Goal: Answer question/provide support

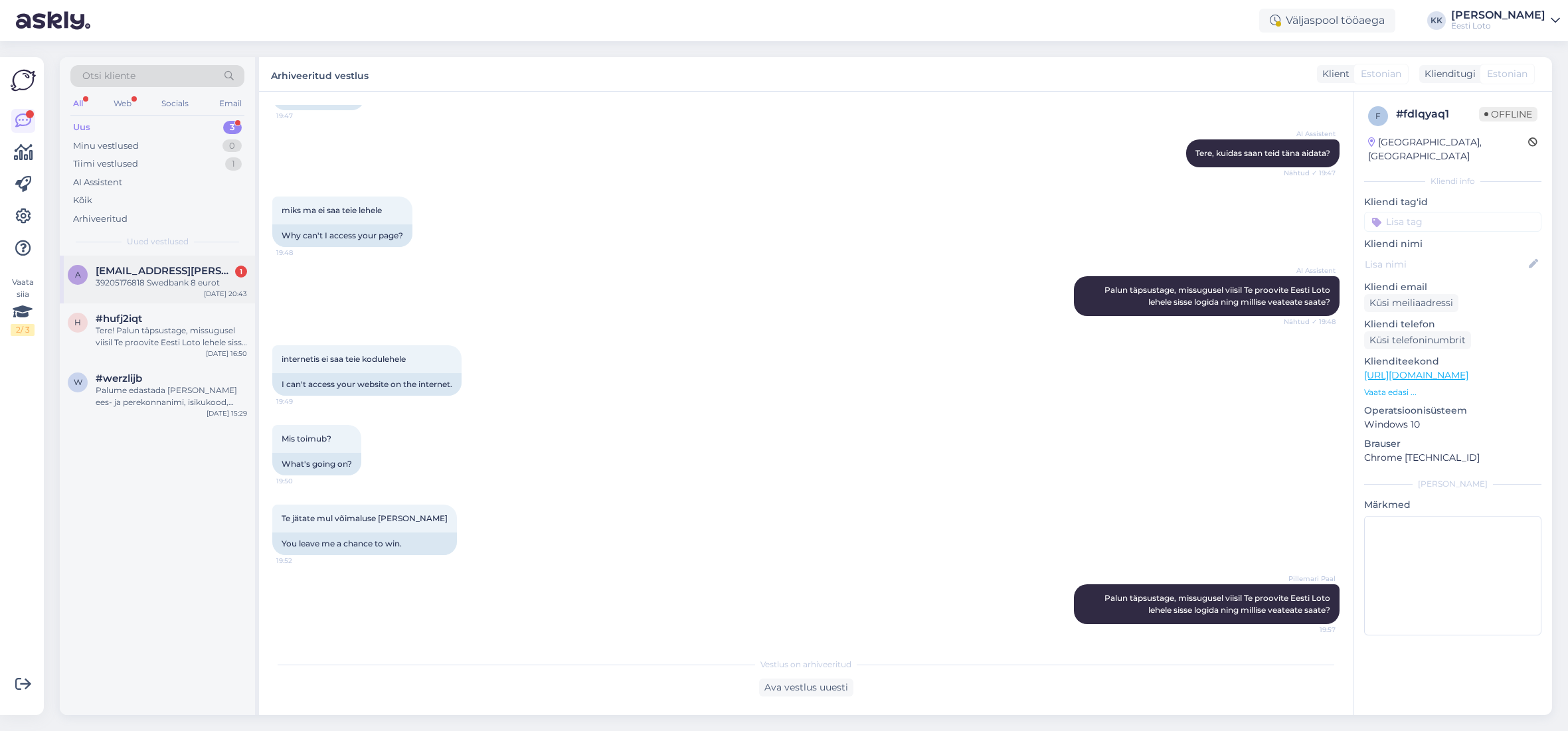
click at [195, 281] on div "39205176818 Swedbank 8 eurot" at bounding box center [171, 282] width 151 height 12
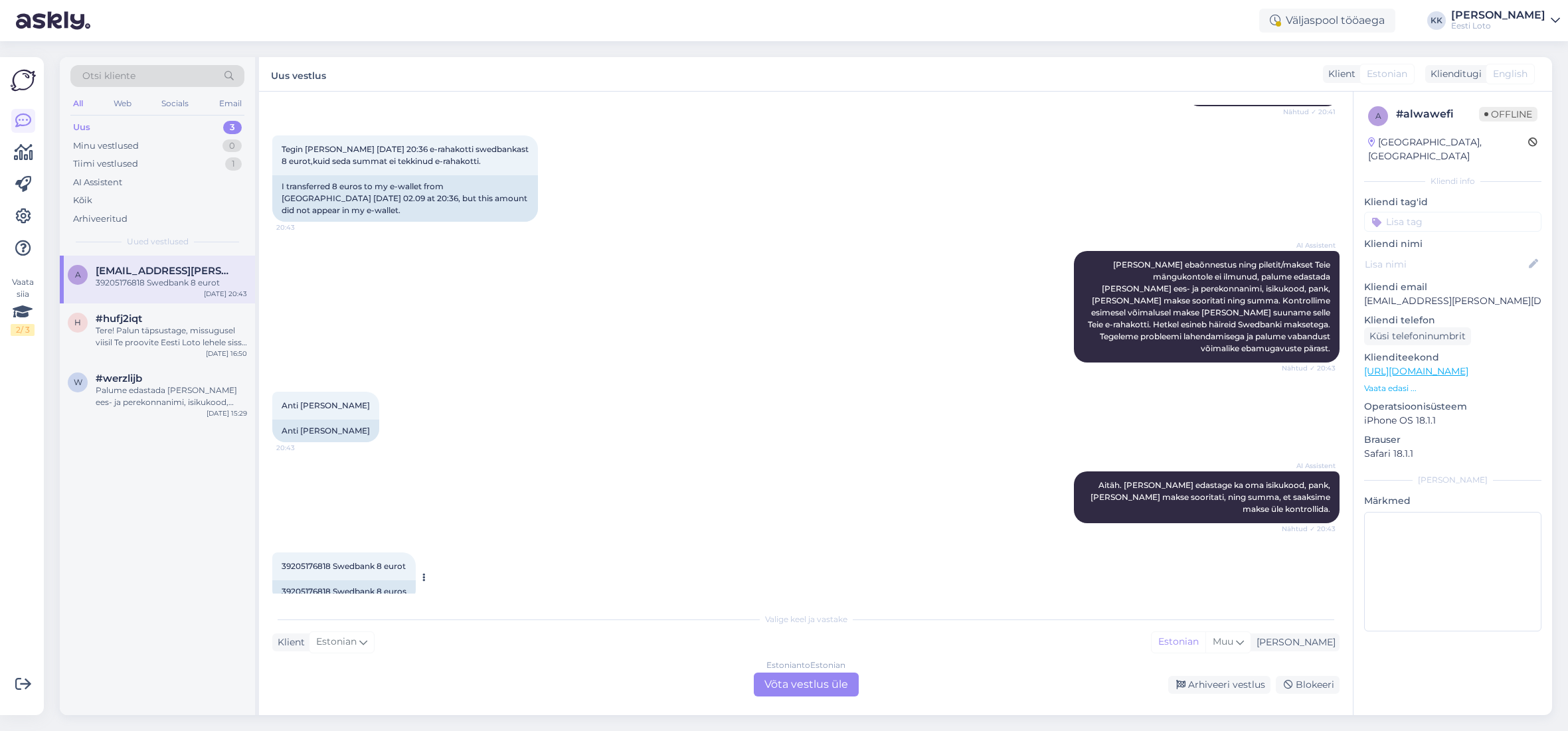
click at [303, 561] on span "39205176818 Swedbank 8 eurot" at bounding box center [344, 566] width 124 height 10
copy span "39205176818"
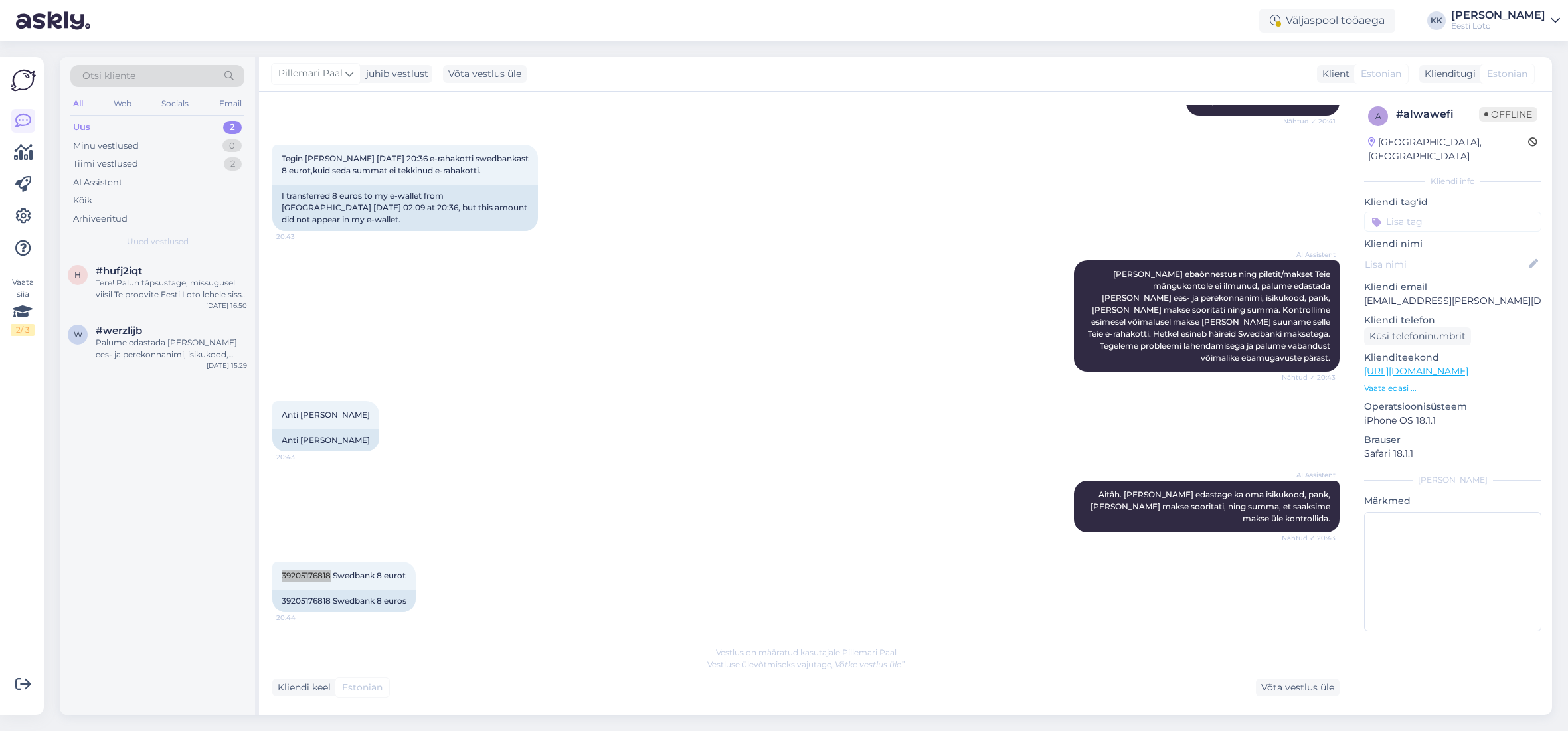
scroll to position [143, 0]
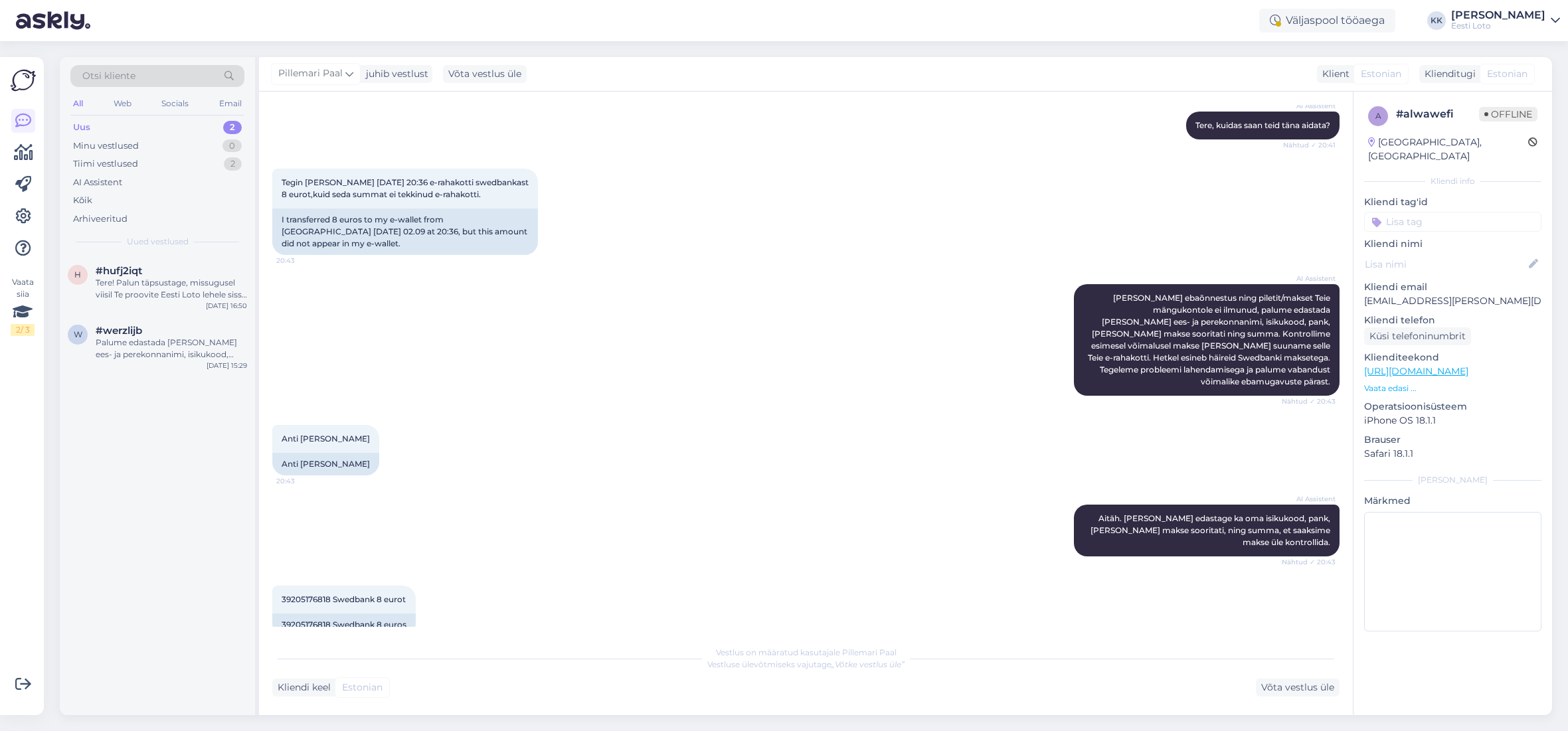
click at [793, 490] on div "AI Assistent [PERSON_NAME]. [PERSON_NAME] edastage ka oma isikukood, pank, [PER…" at bounding box center [806, 530] width 1068 height 81
click at [135, 214] on div "Arhiveeritud" at bounding box center [157, 218] width 174 height 19
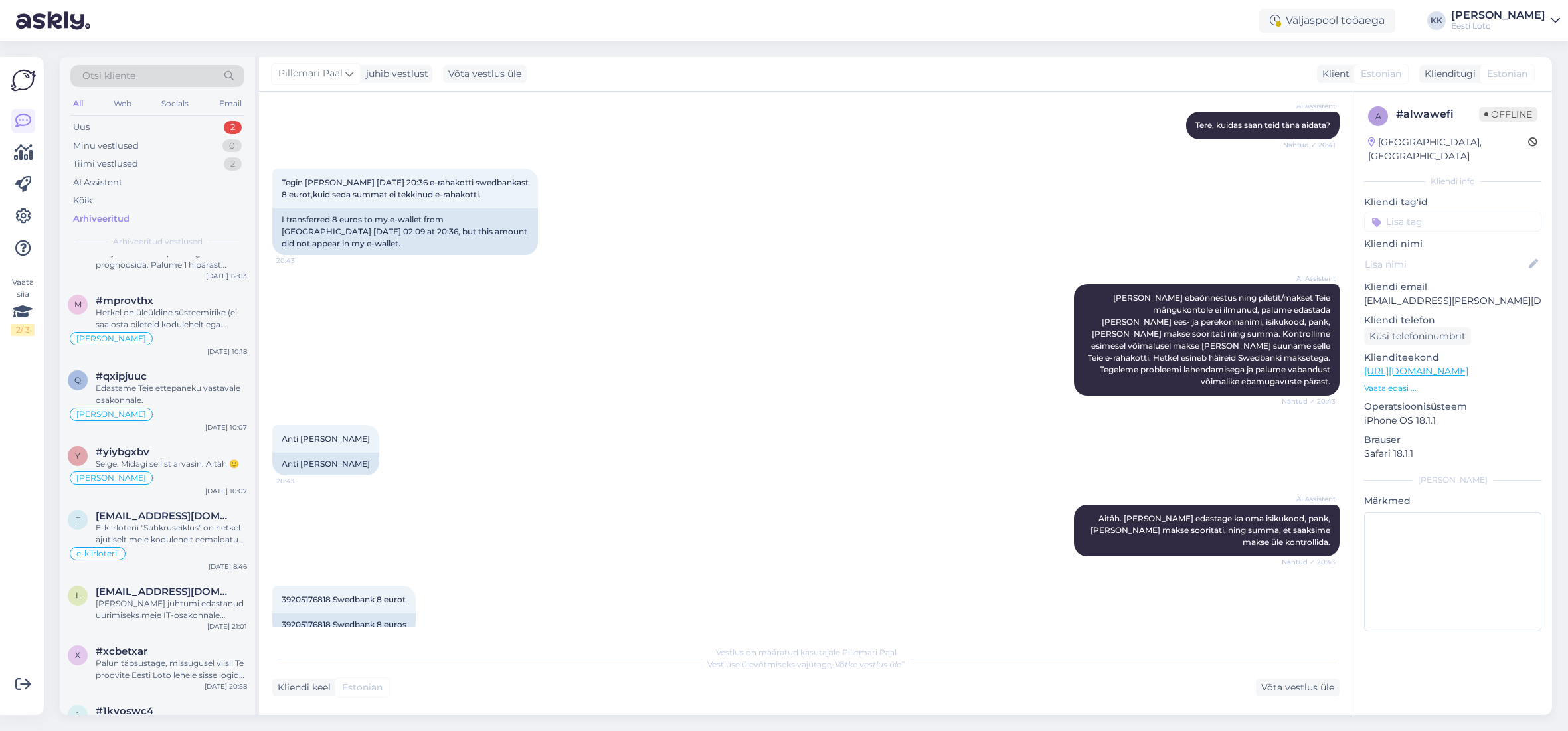
scroll to position [1679, 0]
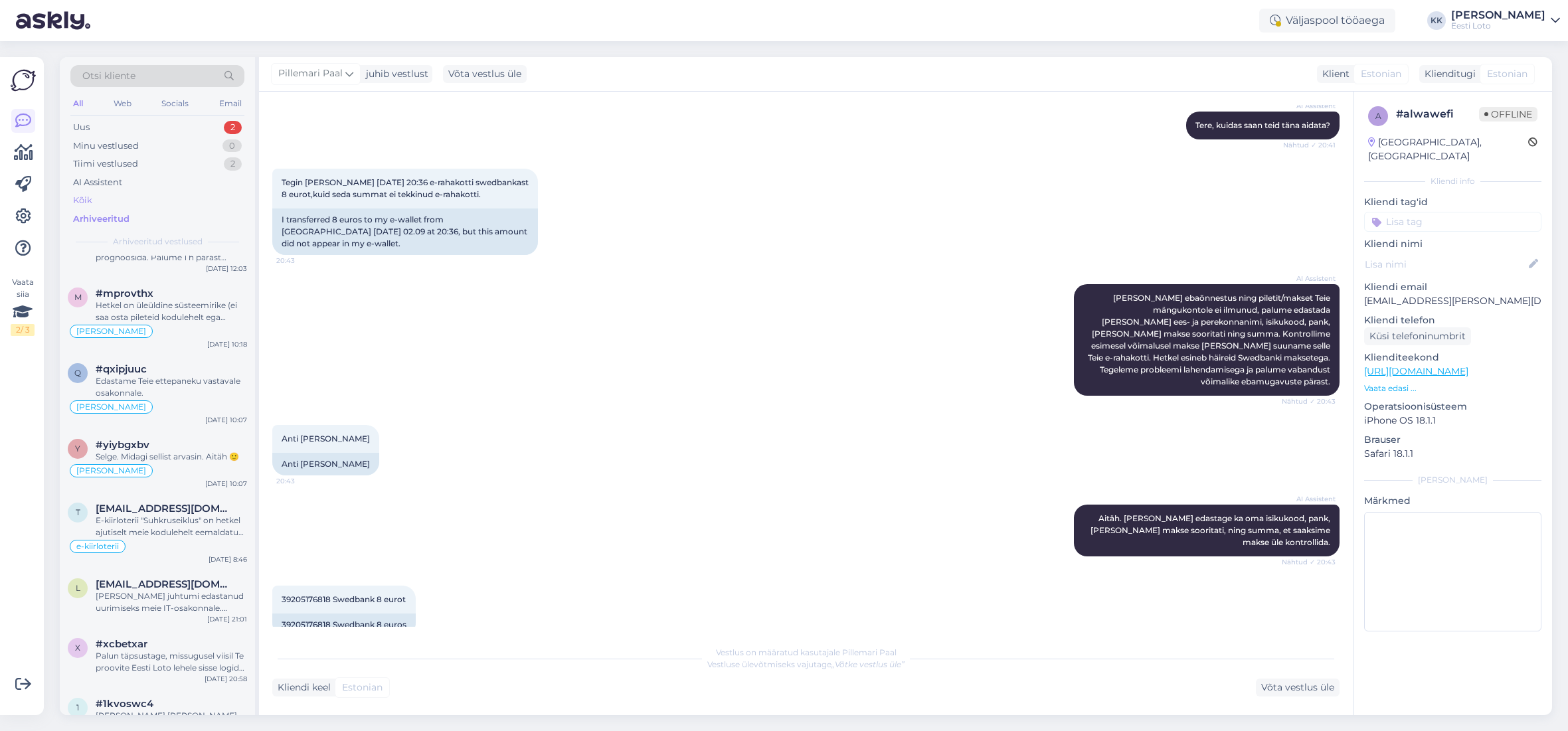
click at [105, 204] on div "Kõik" at bounding box center [157, 201] width 174 height 19
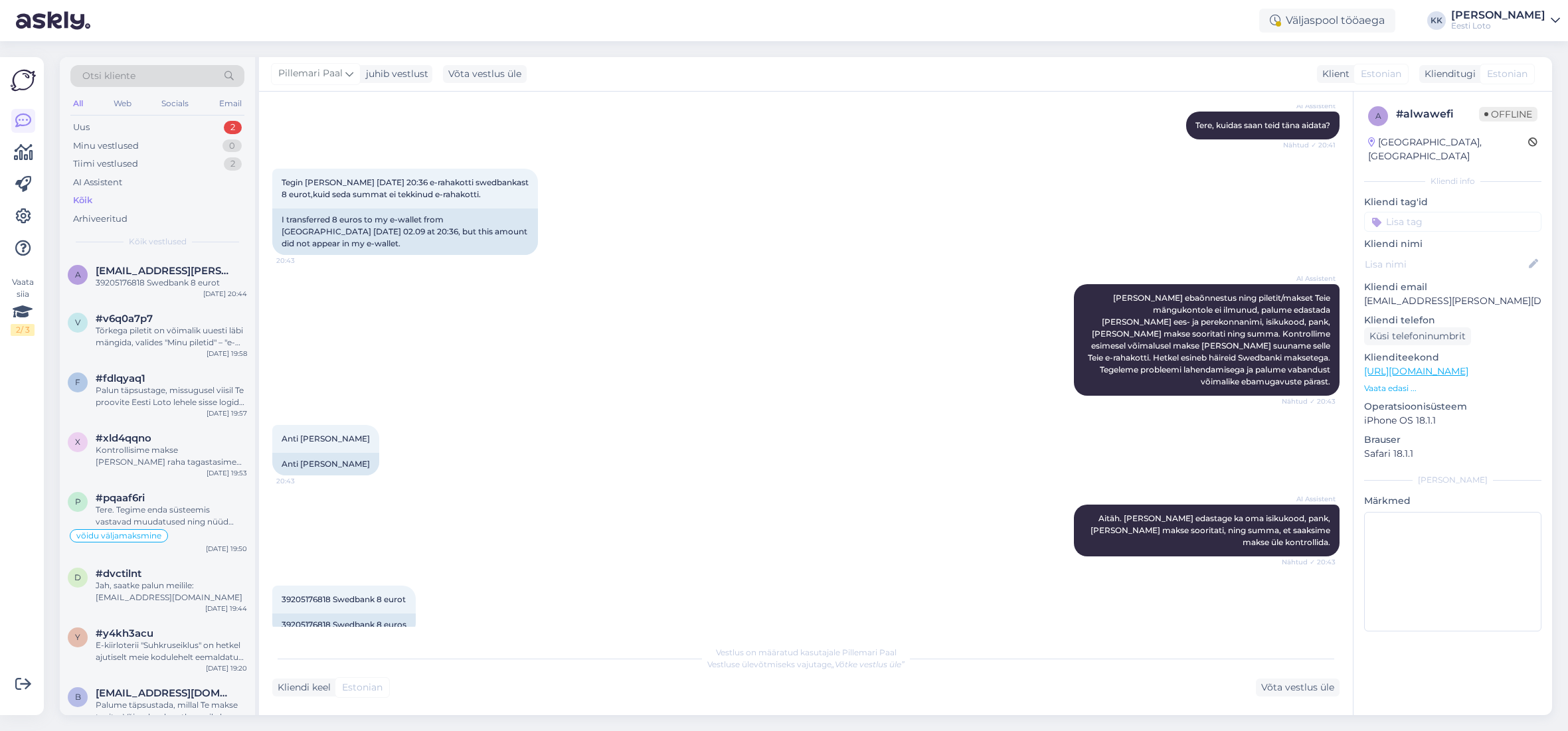
click at [165, 74] on div "Otsi kliente" at bounding box center [157, 76] width 174 height 22
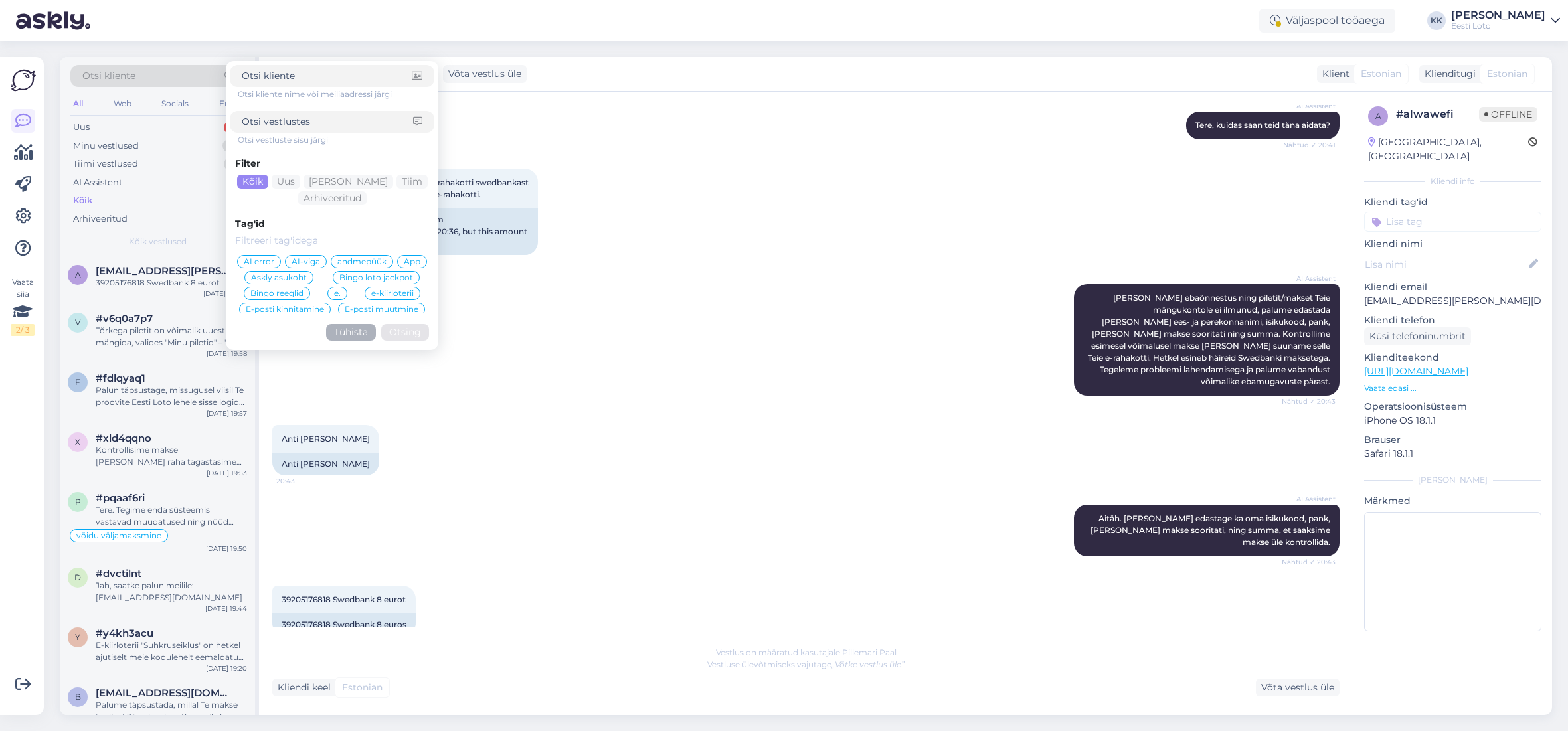
click at [279, 123] on input at bounding box center [327, 122] width 172 height 14
type input "sissemakse"
click button "Otsing" at bounding box center [405, 332] width 48 height 16
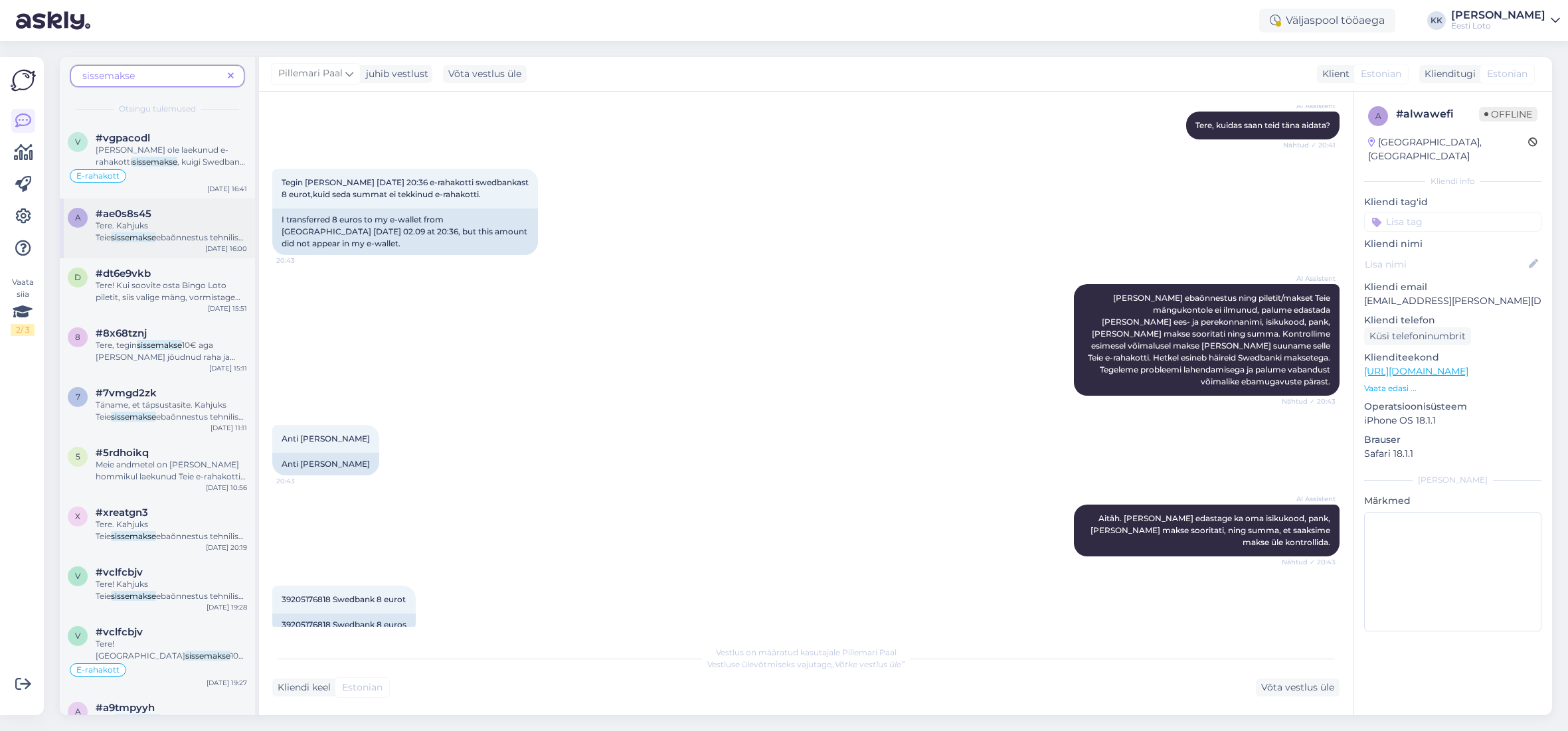
click at [148, 243] on div "Tere. Kahjuks Teie sissemakse ebaõnnestus tehnilise [PERSON_NAME] tõttu. Kontro…" at bounding box center [171, 231] width 151 height 24
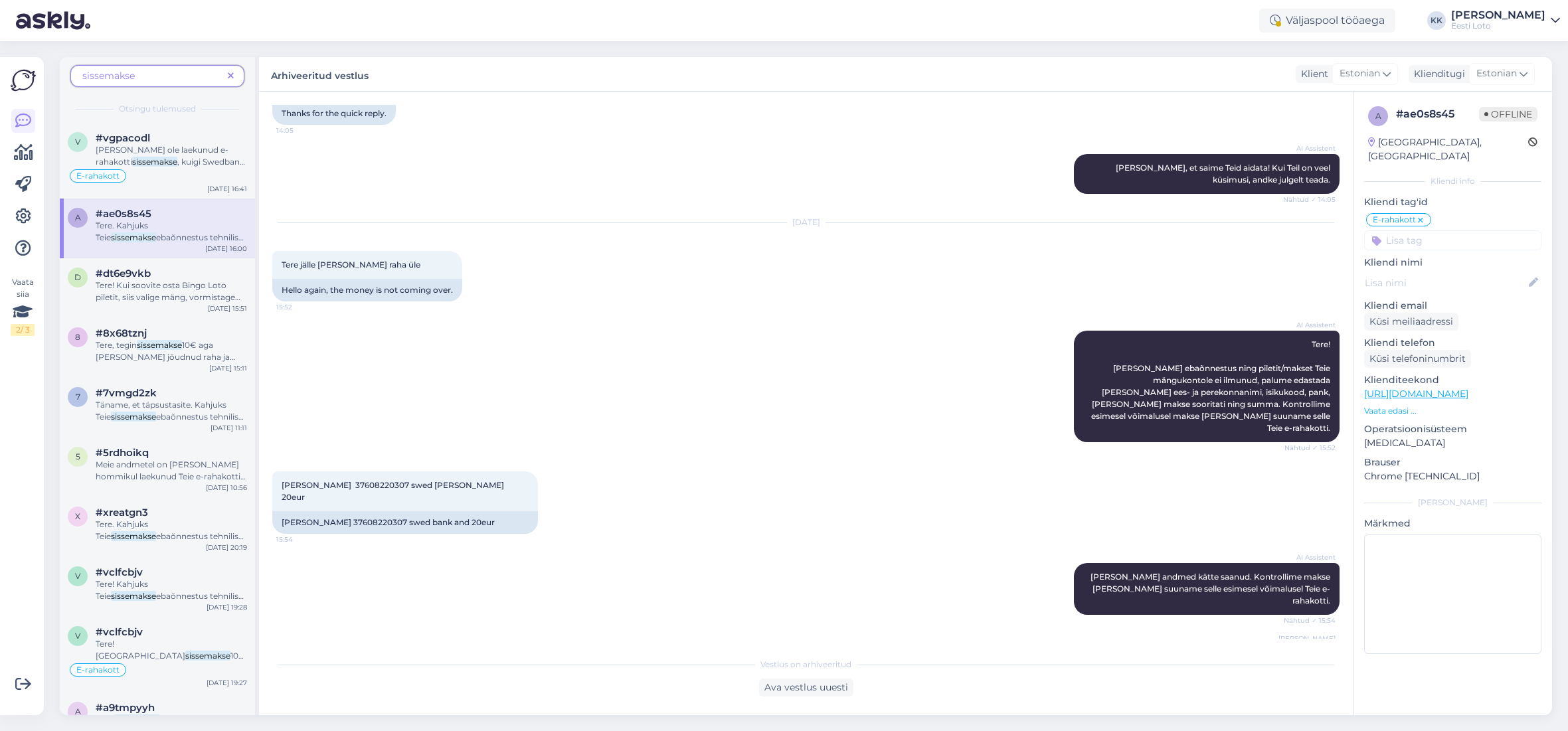
drag, startPoint x: 1095, startPoint y: 587, endPoint x: 1334, endPoint y: 613, distance: 240.4
click at [1334, 644] on div "[PERSON_NAME] Tere. Kahjuks Teie sissemakse ebaõnnestus tehnilise [PERSON_NAME]…" at bounding box center [1206, 675] width 265 height 64
copy span "Tere. Kahjuks Teie sissemakse ebaõnnestus tehnilise [PERSON_NAME] tõttu. Kontro…"
click at [230, 77] on icon at bounding box center [230, 76] width 6 height 9
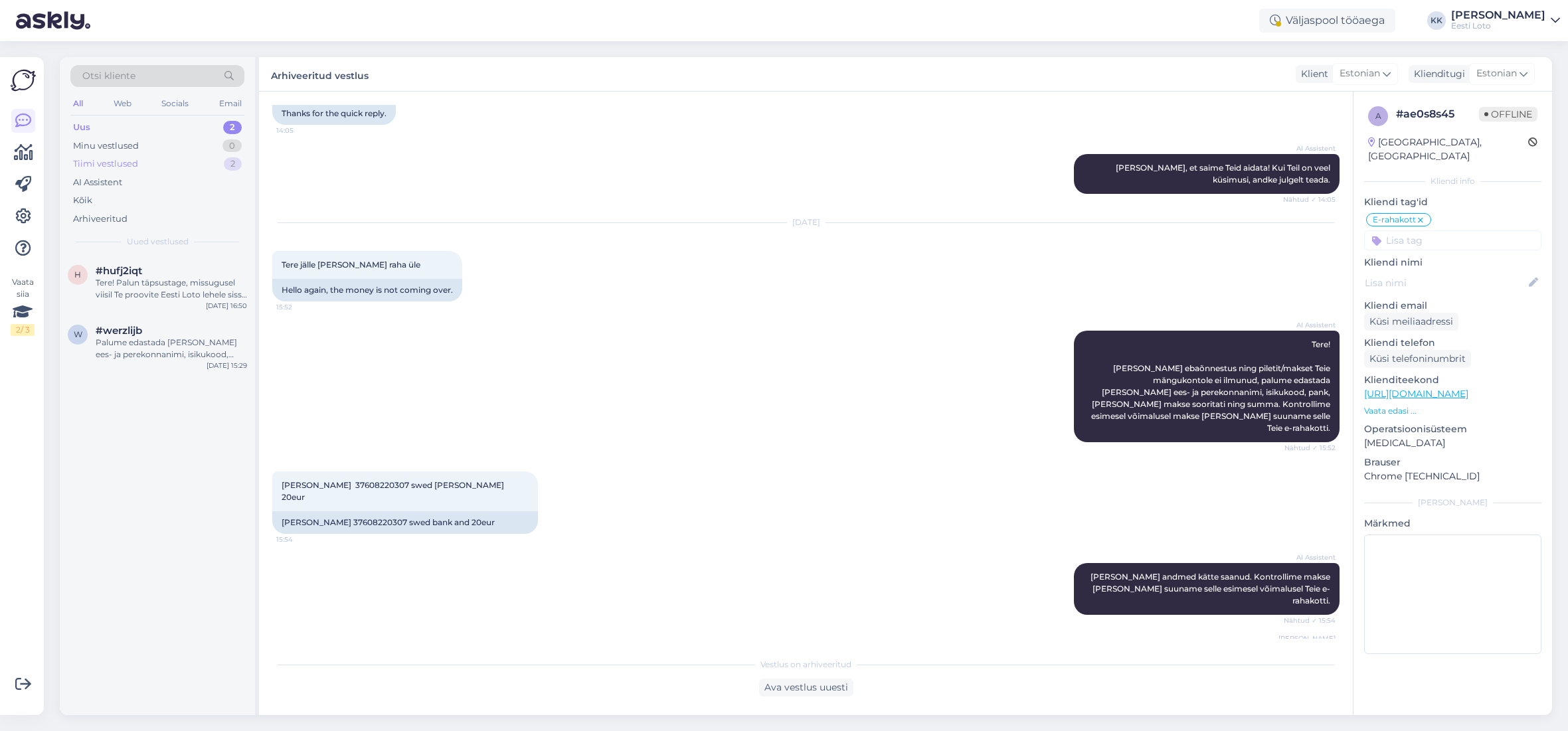
click at [161, 169] on div "Tiimi vestlused 2" at bounding box center [157, 164] width 174 height 19
click at [200, 286] on div "39205176818 Swedbank 8 eurot" at bounding box center [171, 282] width 151 height 12
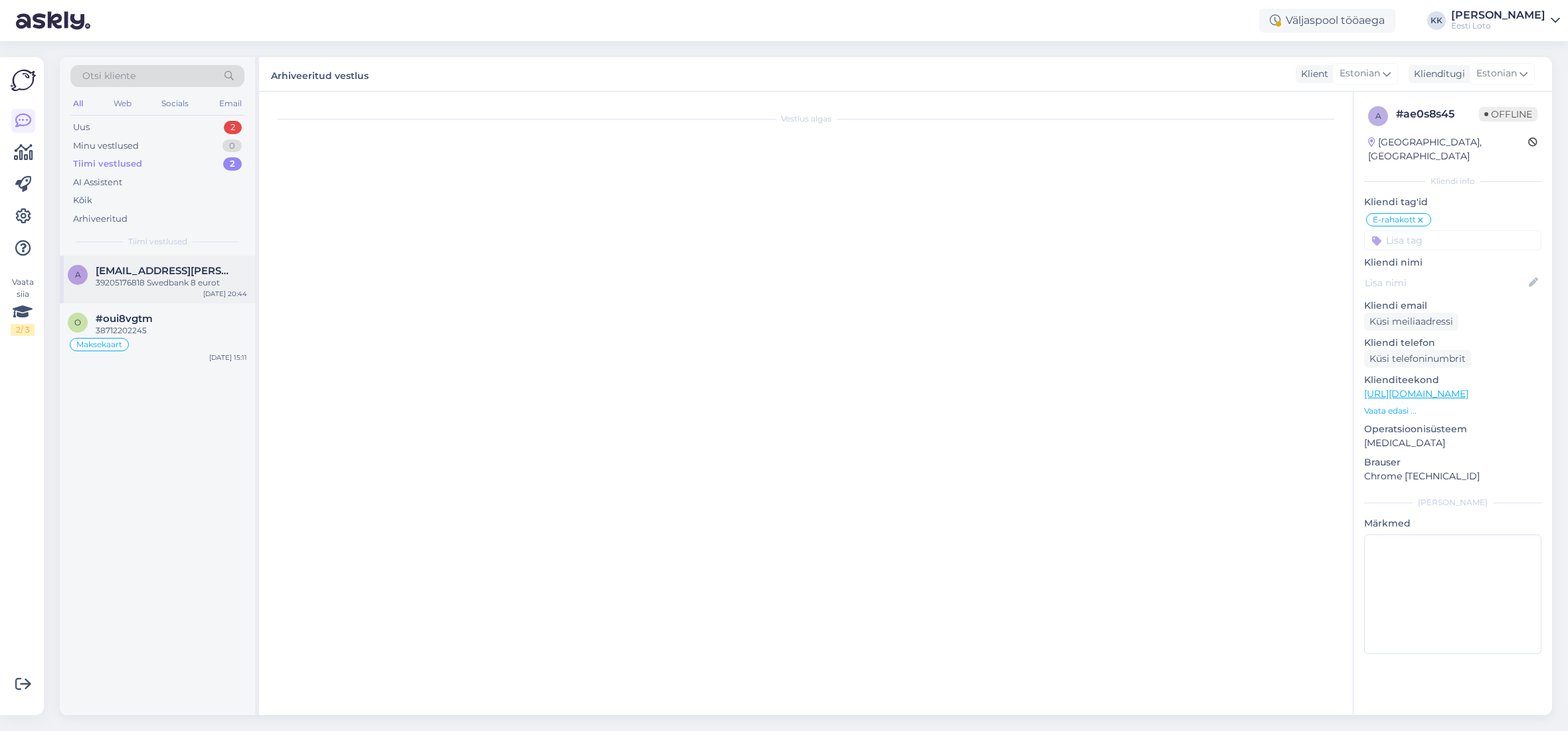
scroll to position [143, 0]
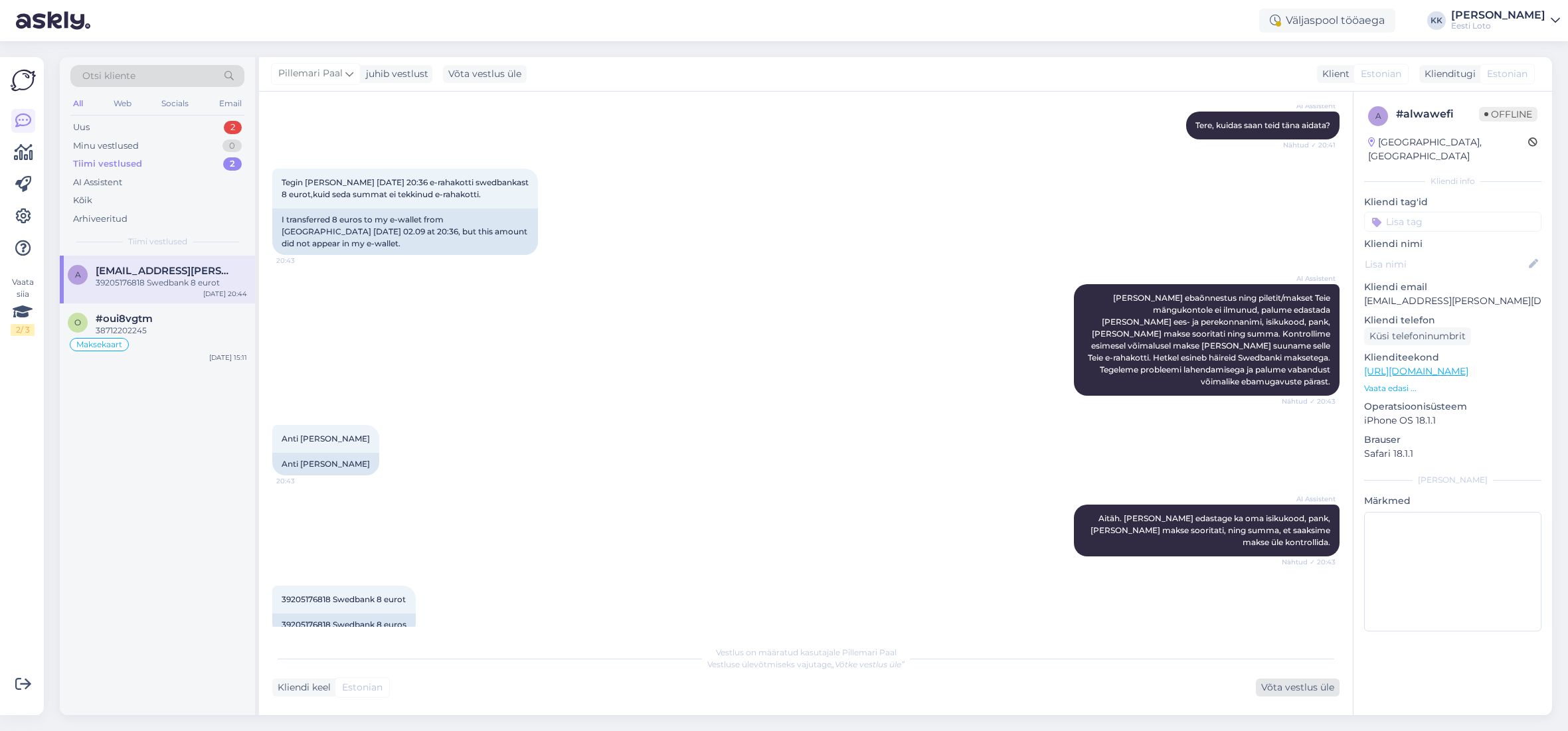
click at [1277, 682] on div "Võta vestlus üle" at bounding box center [1297, 688] width 84 height 18
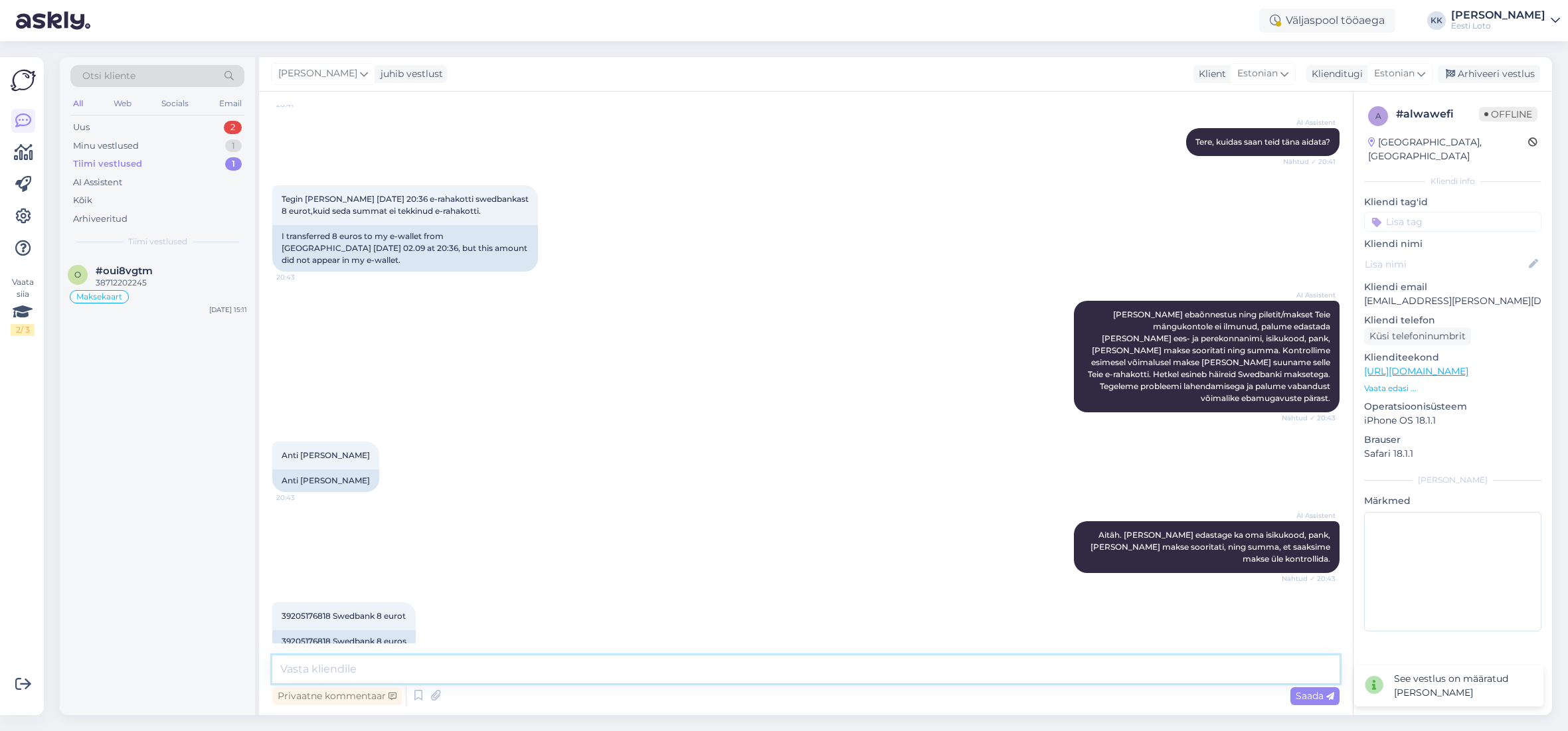
click at [855, 669] on textarea at bounding box center [806, 669] width 1068 height 28
paste textarea "Tere. Kahjuks Teie sissemakse ebaõnnestus tehnilise [PERSON_NAME] tõttu. Kontro…"
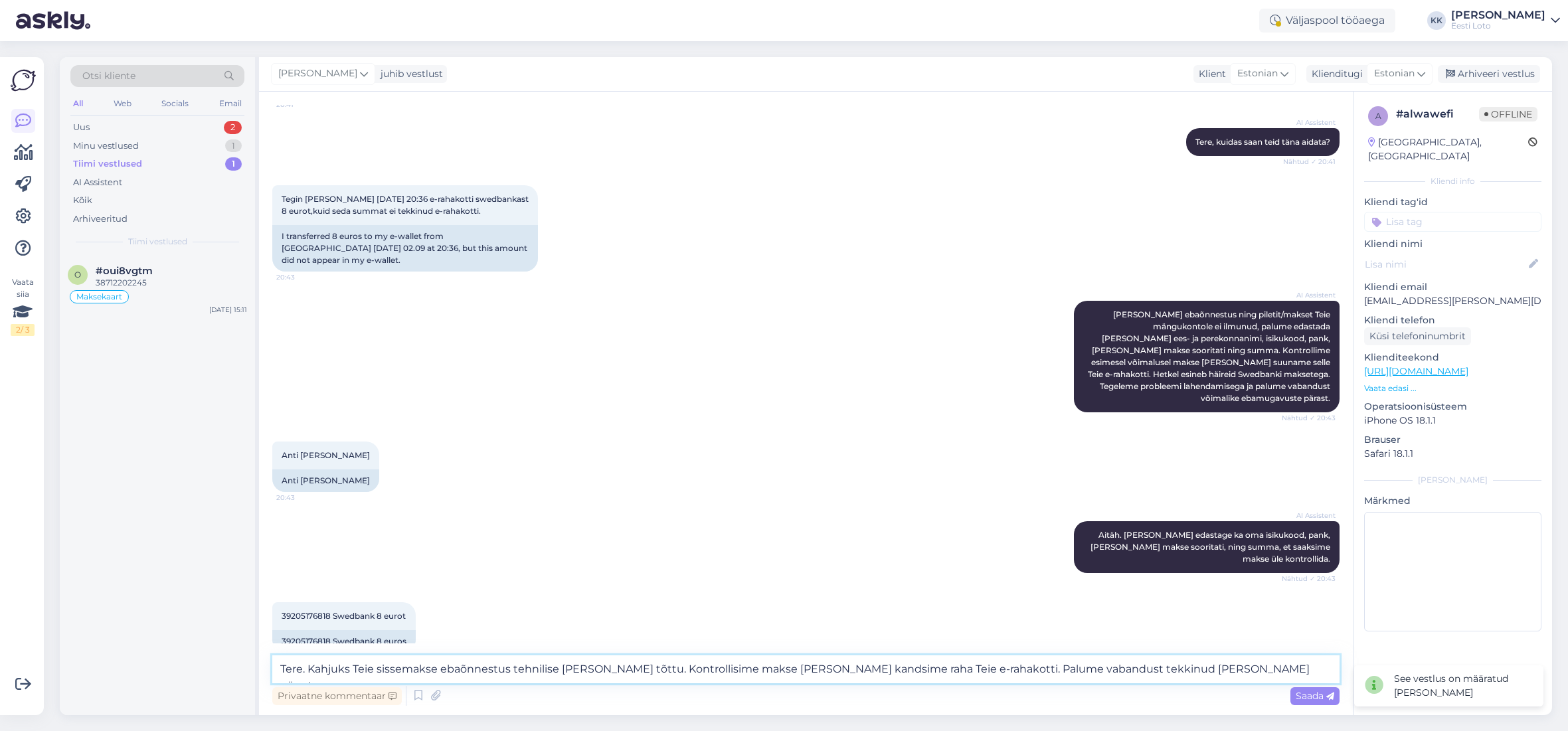
scroll to position [124, 0]
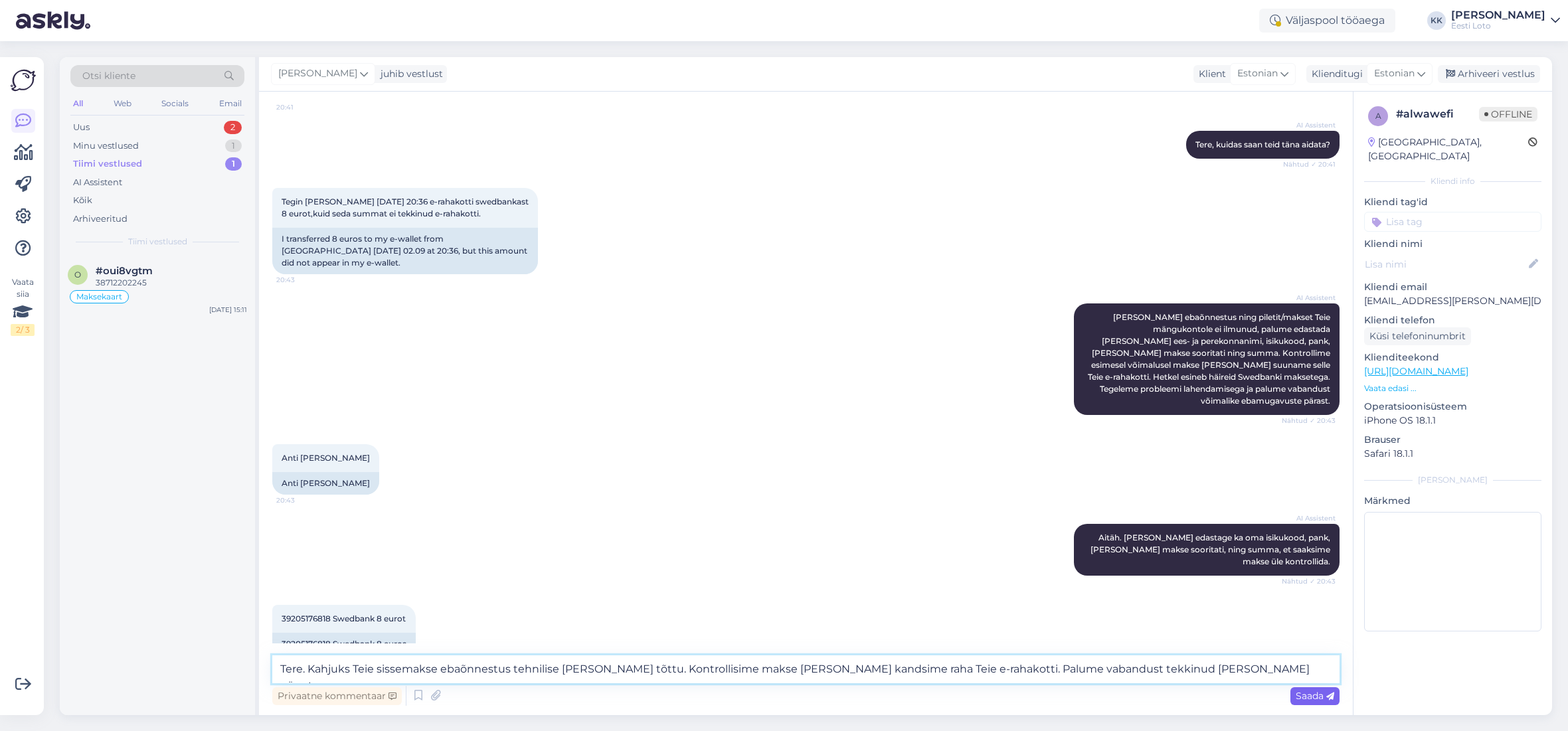
type textarea "Tere. Kahjuks Teie sissemakse ebaõnnestus tehnilise [PERSON_NAME] tõttu. Kontro…"
click at [1314, 697] on span "Saada" at bounding box center [1315, 695] width 39 height 12
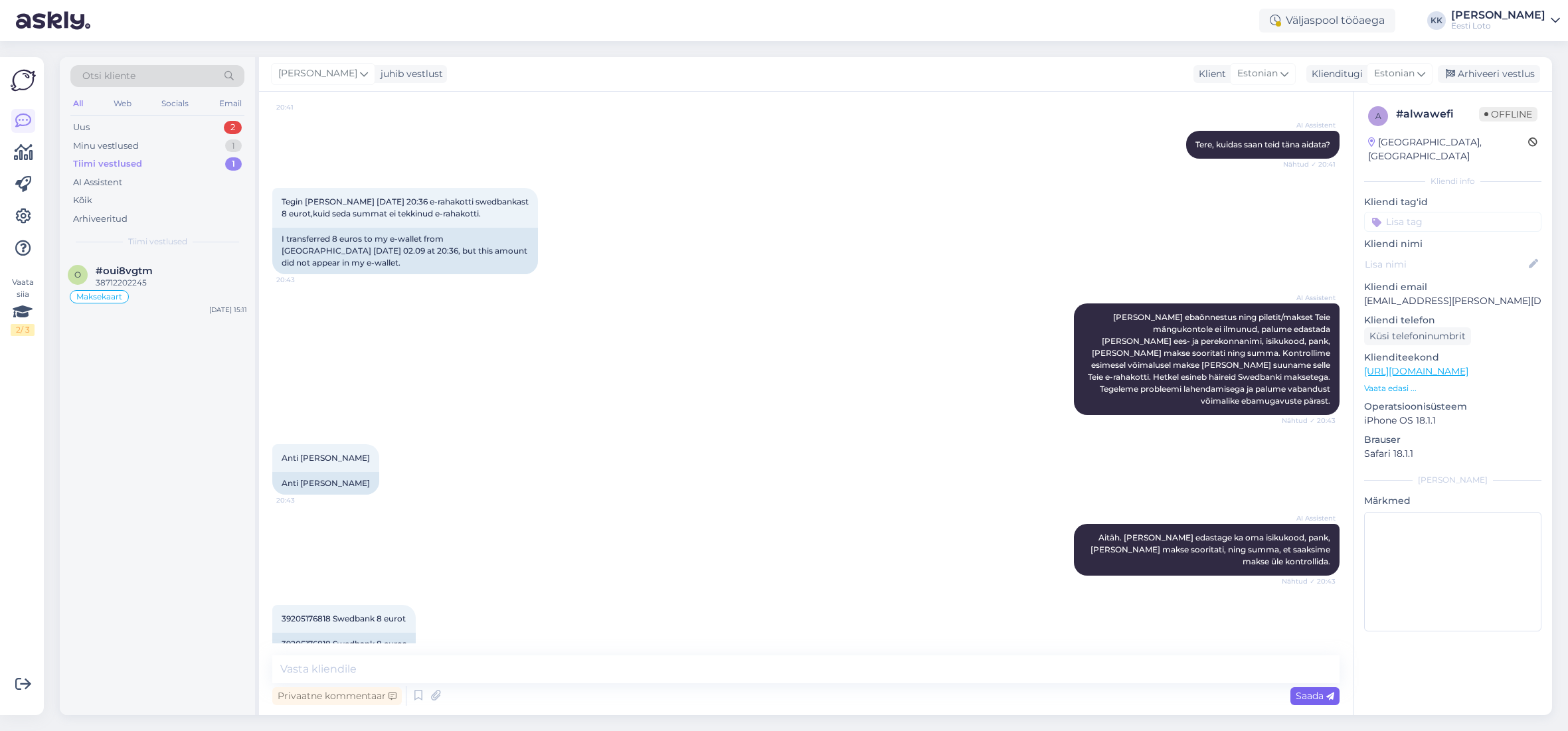
scroll to position [208, 0]
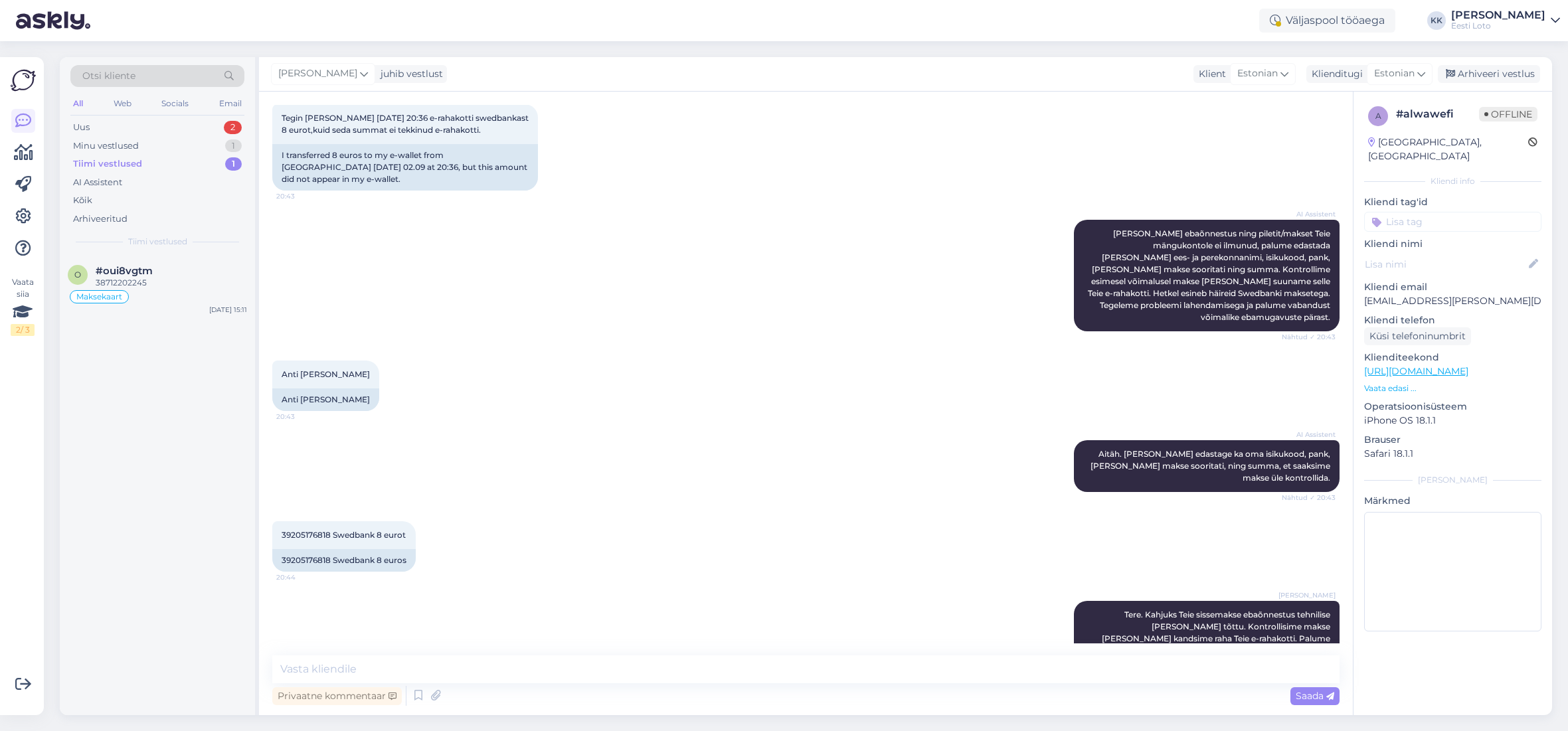
click at [1439, 212] on input at bounding box center [1453, 222] width 177 height 20
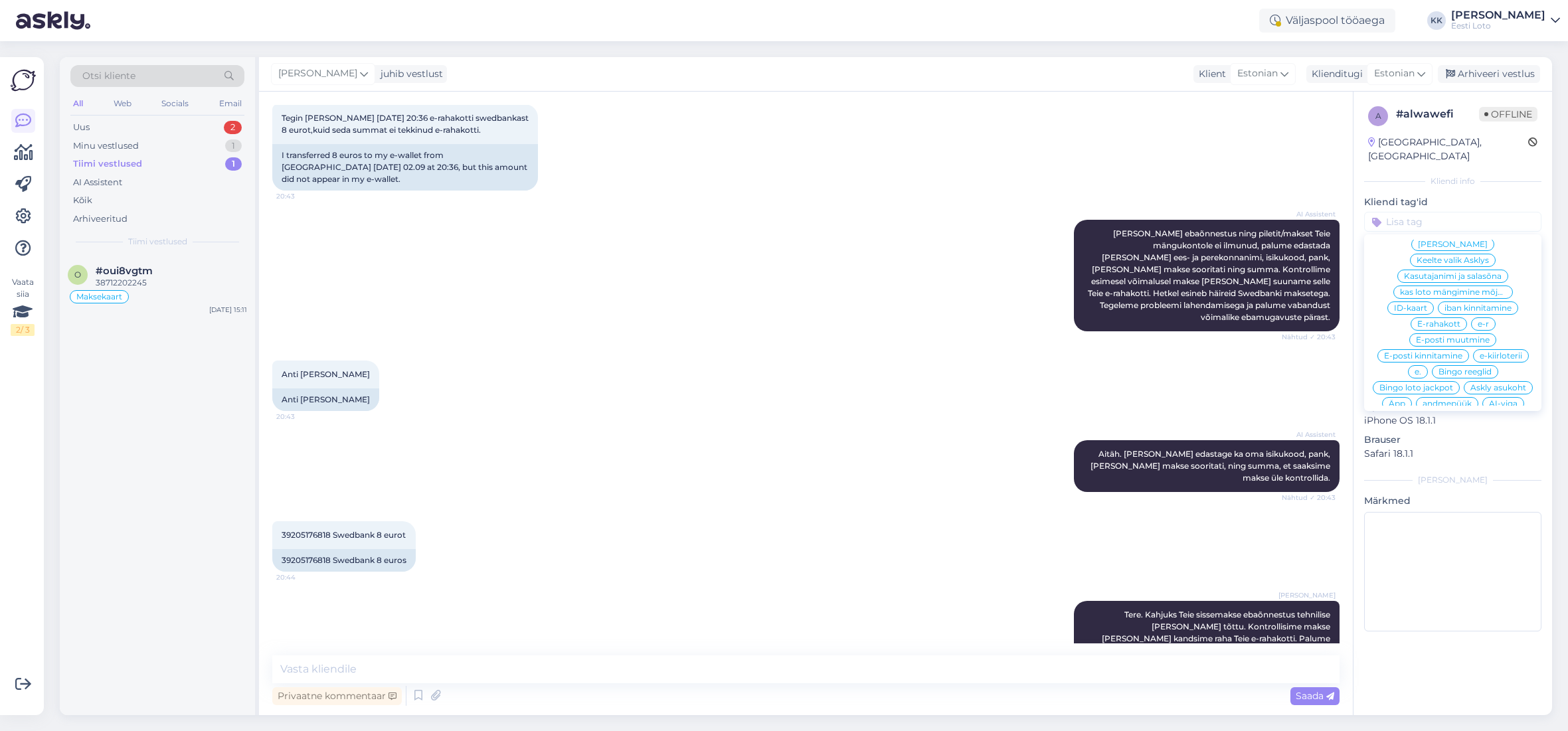
scroll to position [384, 0]
click at [1458, 314] on div "E-rahakott" at bounding box center [1438, 320] width 57 height 13
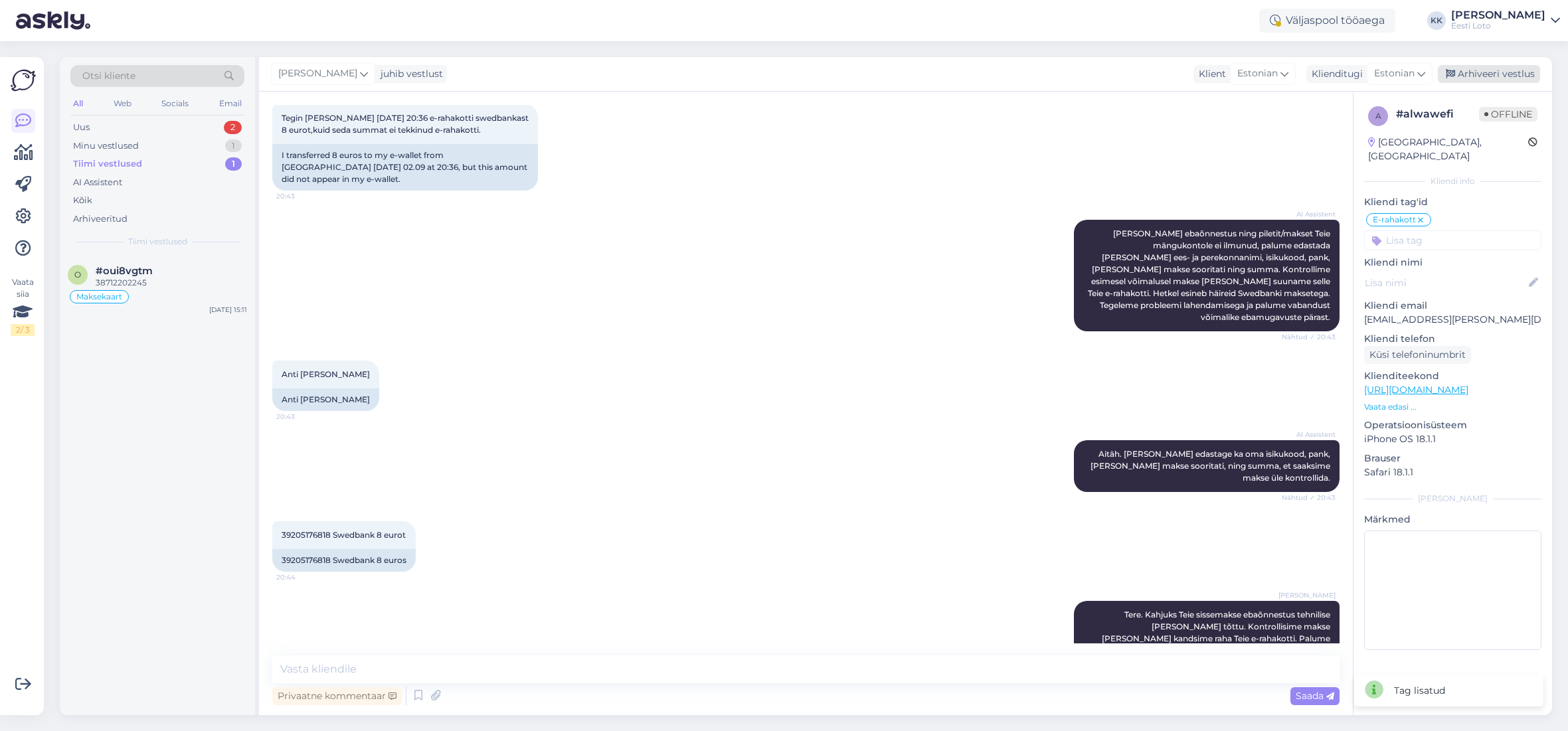
click at [1503, 76] on div "Arhiveeri vestlus" at bounding box center [1490, 74] width 103 height 18
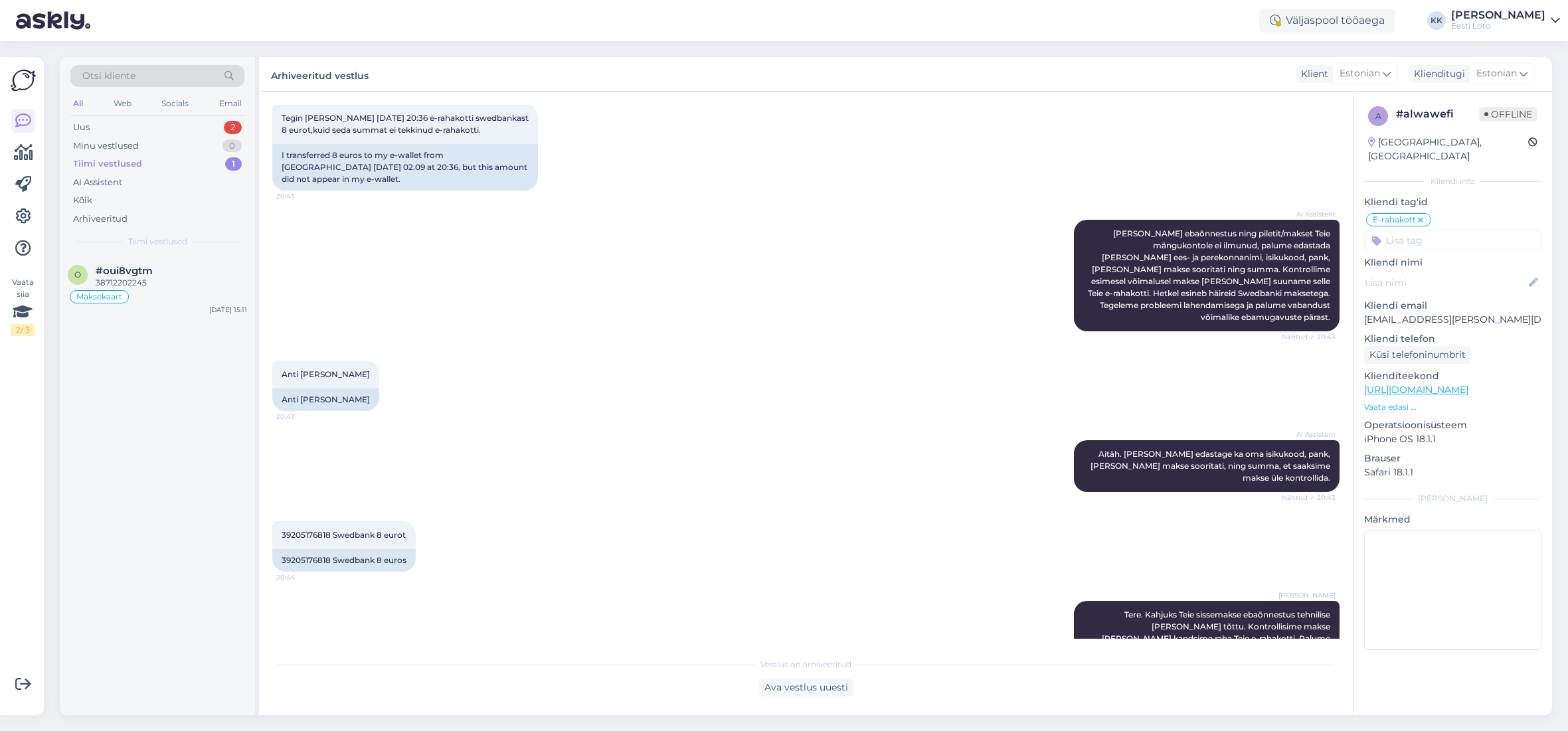
scroll to position [212, 0]
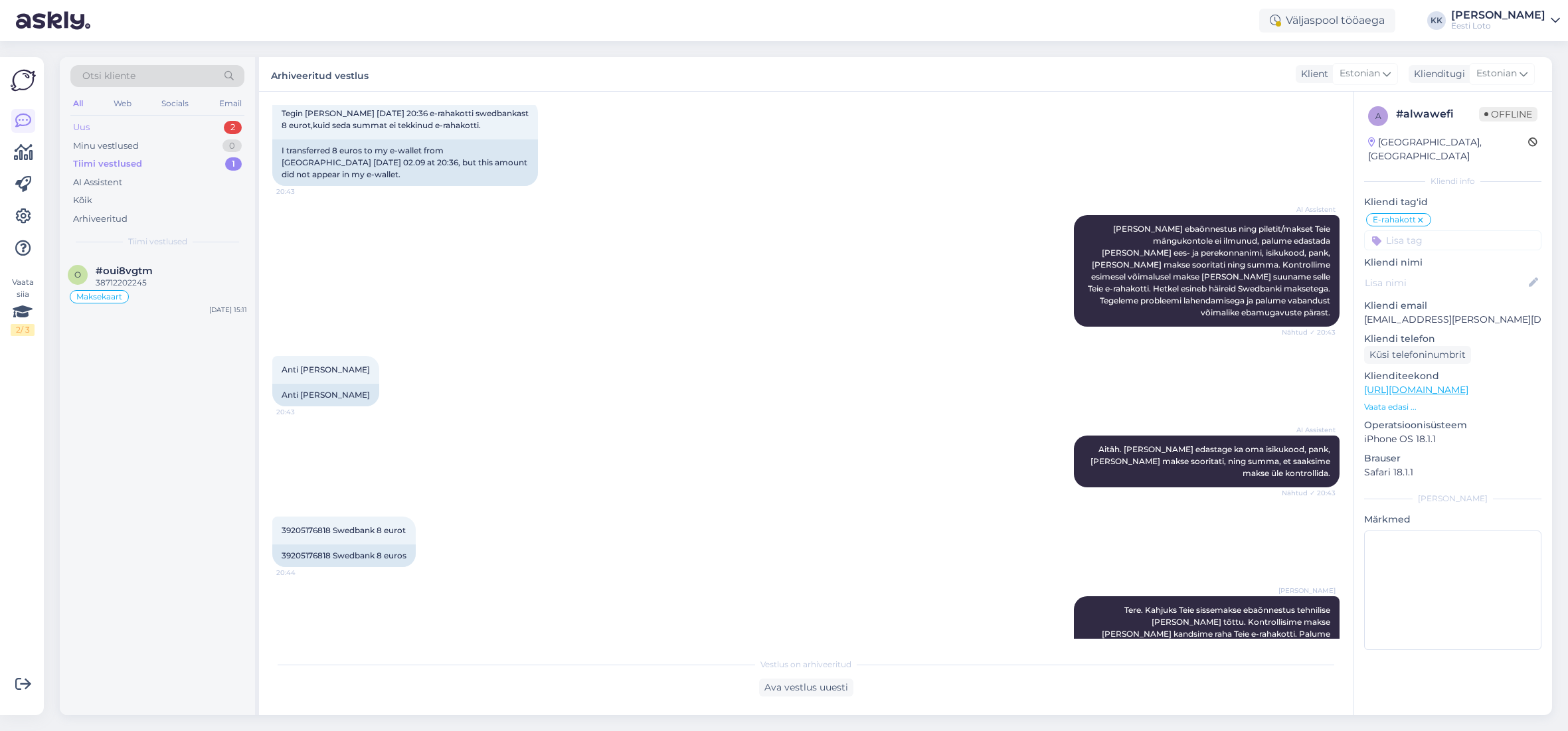
click at [139, 126] on div "Uus 2" at bounding box center [157, 127] width 174 height 19
click at [160, 290] on div "Tere! Palun täpsustage, missugusel viisil Te proovite Eesti Loto lehele sisse l…" at bounding box center [171, 289] width 151 height 24
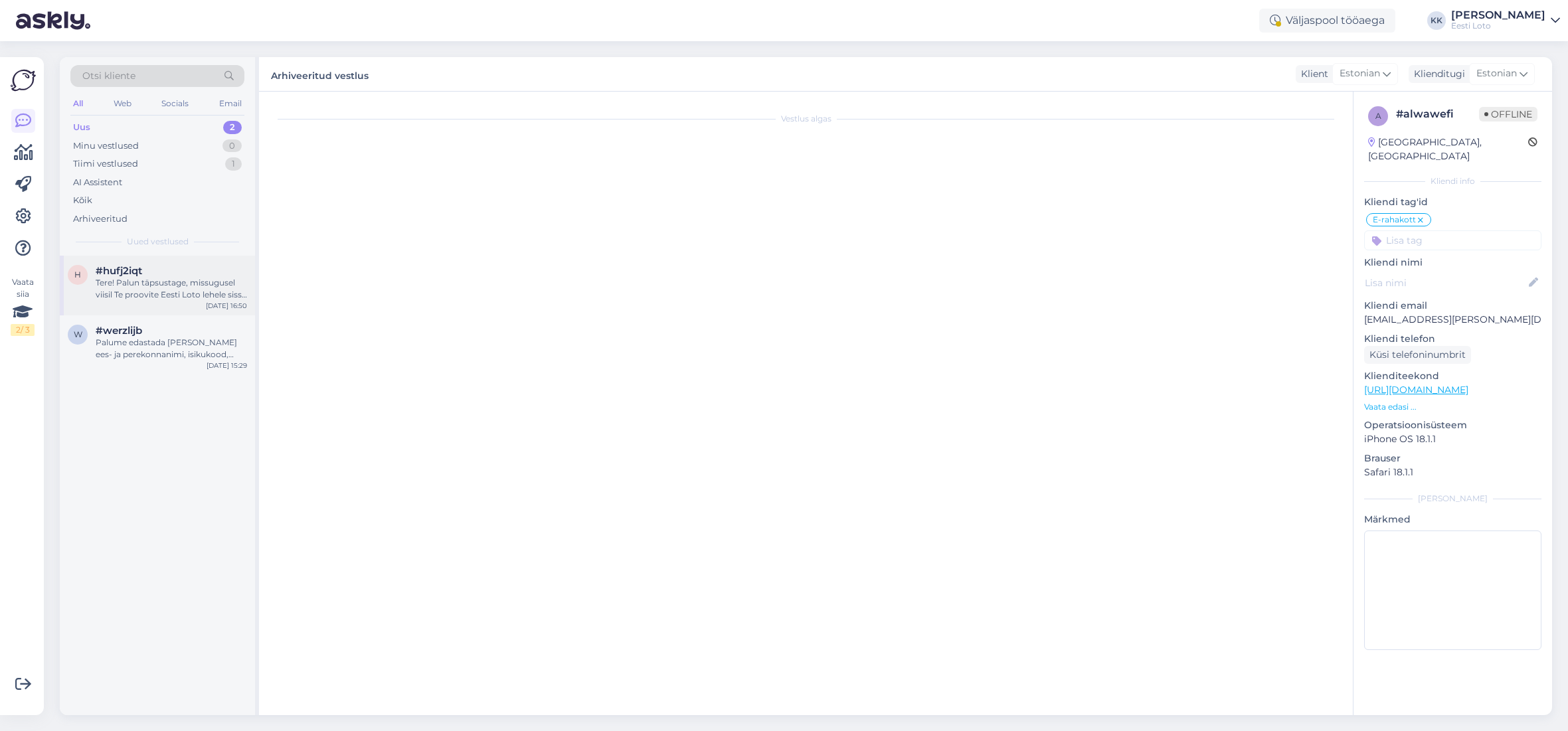
scroll to position [0, 0]
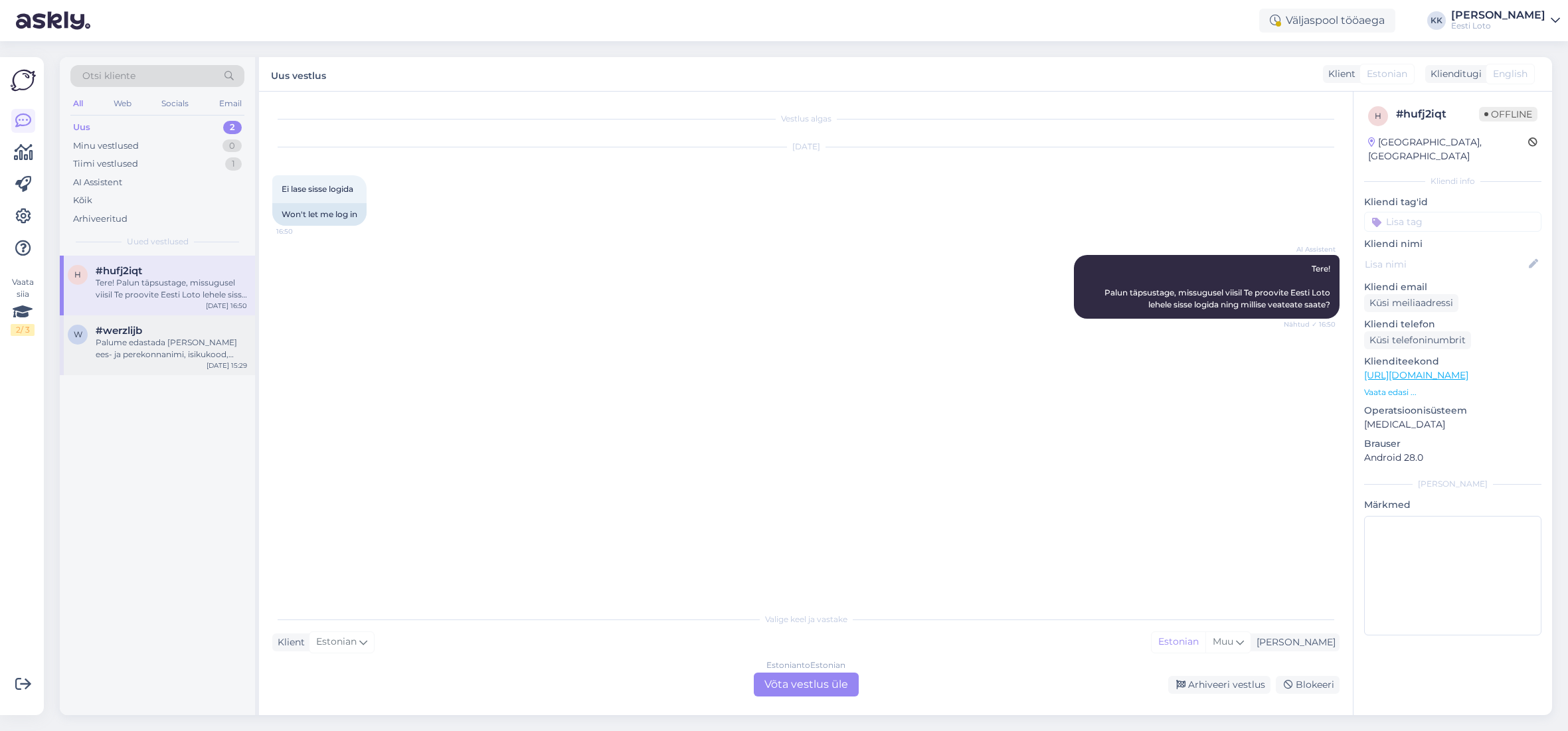
click at [169, 342] on div "Palume edastada [PERSON_NAME] ees- ja perekonnanimi, isikukood, pank, [PERSON_N…" at bounding box center [171, 348] width 151 height 24
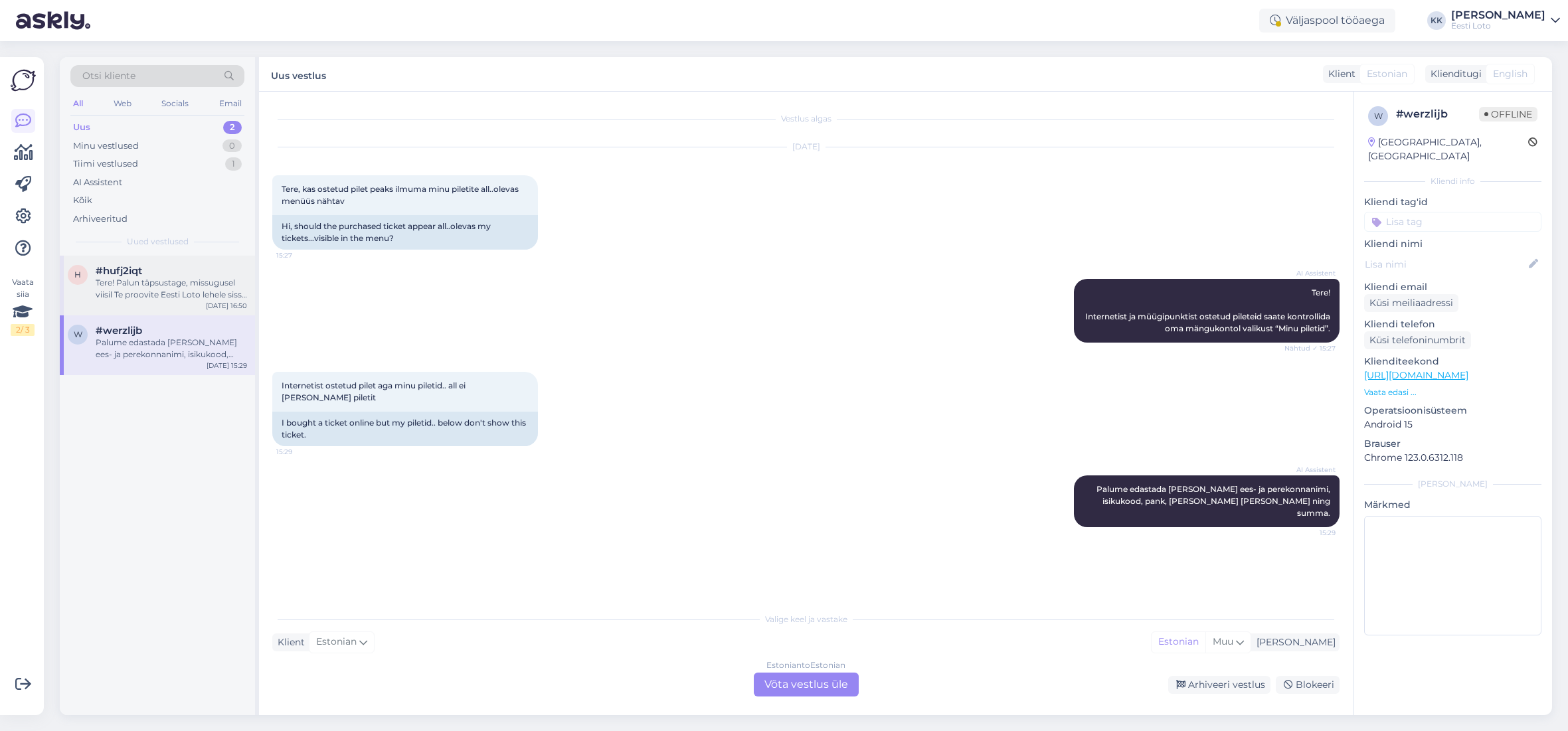
click at [182, 293] on div "Tere! Palun täpsustage, missugusel viisil Te proovite Eesti Loto lehele sisse l…" at bounding box center [171, 289] width 151 height 24
